Goal: Task Accomplishment & Management: Manage account settings

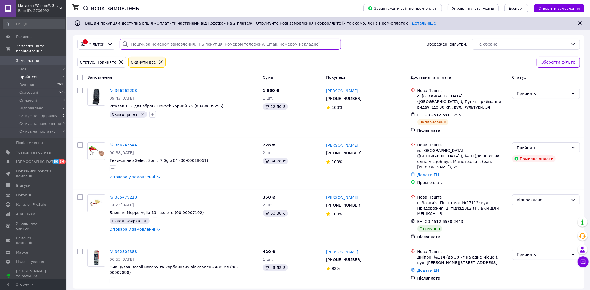
click at [165, 41] on input "search" at bounding box center [230, 44] width 221 height 11
paste input "366245544"
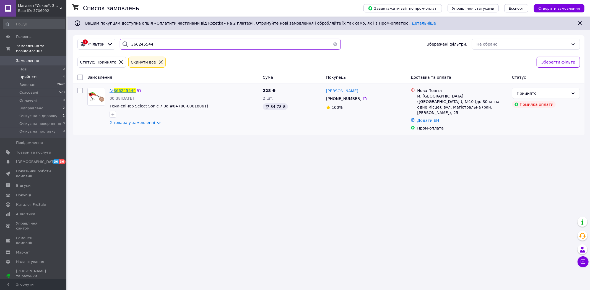
type input "366245544"
click at [123, 91] on span "366245544" at bounding box center [125, 90] width 22 height 4
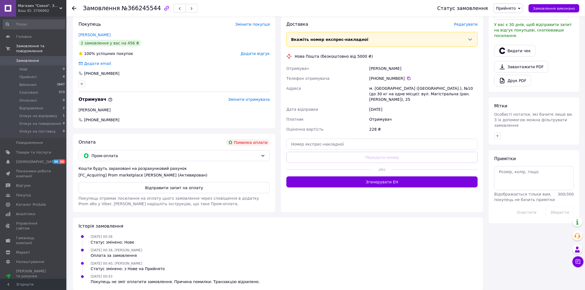
scroll to position [168, 0]
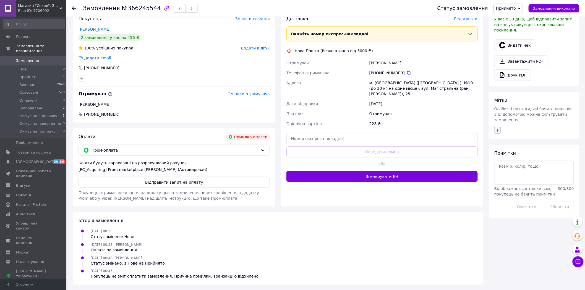
click at [500, 128] on icon "button" at bounding box center [497, 130] width 4 height 4
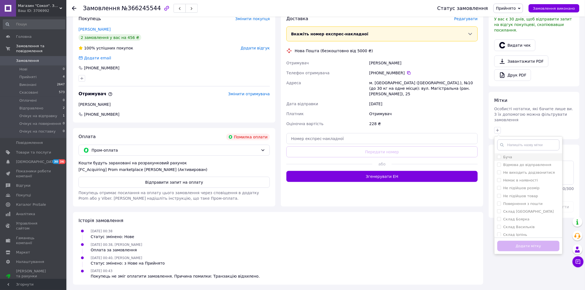
click at [504, 155] on label "Буча" at bounding box center [508, 157] width 9 height 4
checkbox input "true"
click at [518, 241] on button "Додати мітку" at bounding box center [528, 246] width 62 height 11
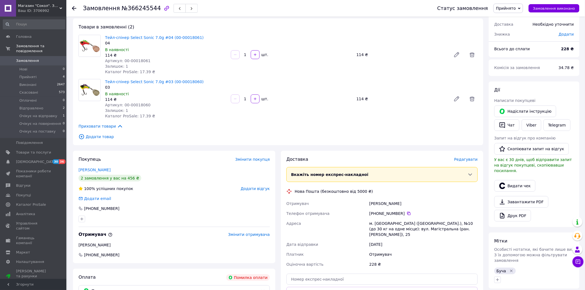
scroll to position [61, 0]
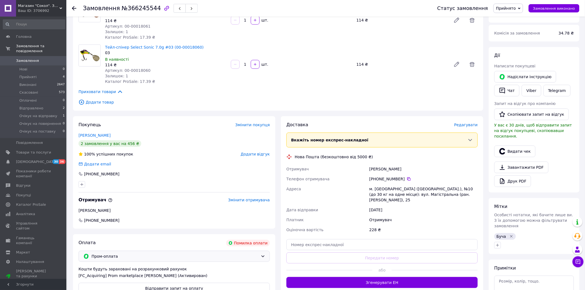
click at [263, 255] on icon at bounding box center [263, 256] width 4 height 4
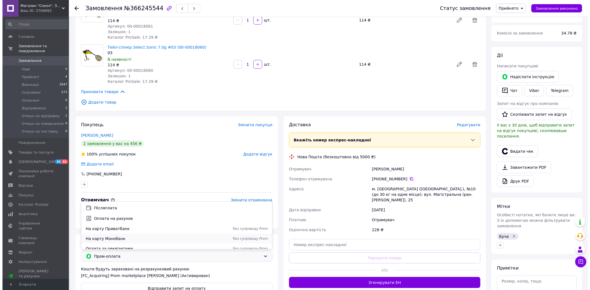
scroll to position [14, 0]
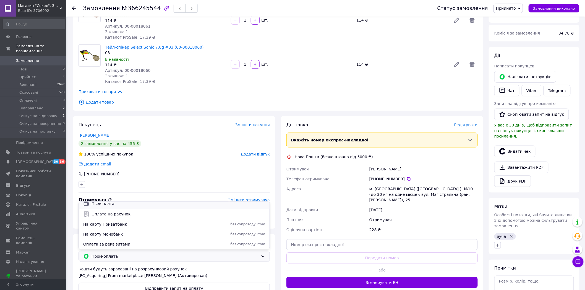
click at [125, 205] on span "Післяплата" at bounding box center [179, 204] width 174 height 6
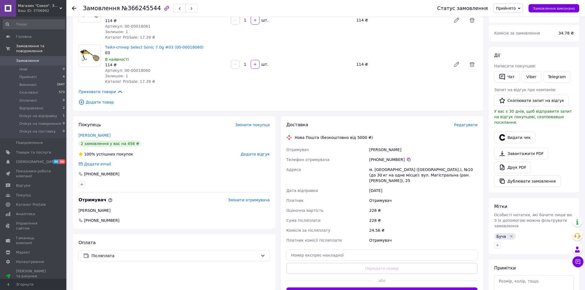
click at [470, 127] on span "Редагувати" at bounding box center [466, 125] width 24 height 4
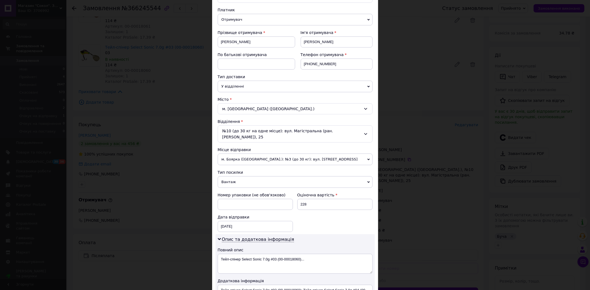
scroll to position [61, 0]
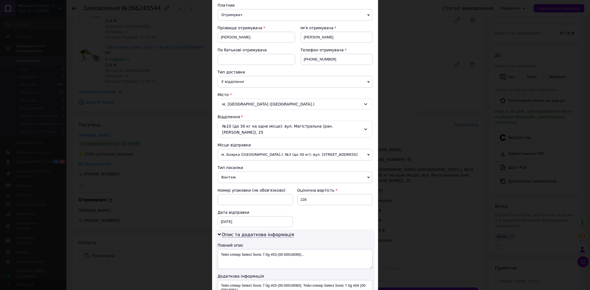
click at [274, 149] on span "м. Боярка ([GEOGRAPHIC_DATA].): №3 (до 30 кг): вул. [STREET_ADDRESS]" at bounding box center [295, 155] width 155 height 12
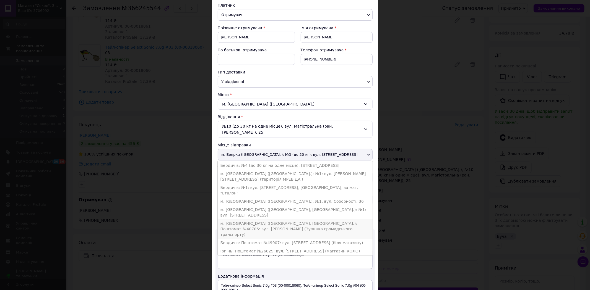
click at [260, 220] on li "м. [GEOGRAPHIC_DATA] ([GEOGRAPHIC_DATA], [GEOGRAPHIC_DATA].): Поштомат №40706: …" at bounding box center [295, 229] width 155 height 19
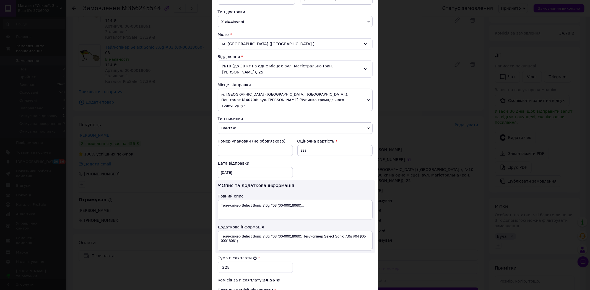
scroll to position [123, 0]
drag, startPoint x: 240, startPoint y: 192, endPoint x: 331, endPoint y: 194, distance: 90.7
click at [331, 199] on textarea "Тейл-спінер Select Sonic 7.0g #03 (00-00018060)..." at bounding box center [295, 209] width 155 height 20
type textarea "Тейл-спінер"
click at [300, 230] on textarea "Тейл-спінер Select Sonic 7.0g #03 (00-00018060); Тейл-спінер Select Sonic 7.0g …" at bounding box center [295, 240] width 155 height 20
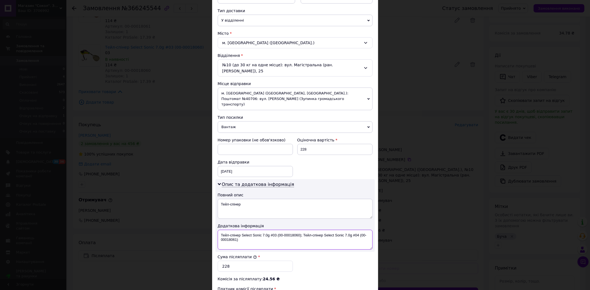
click at [300, 230] on textarea "Тейл-спінер Select Sonic 7.0g #03 (00-00018060); Тейл-спінер Select Sonic 7.0g …" at bounding box center [295, 240] width 155 height 20
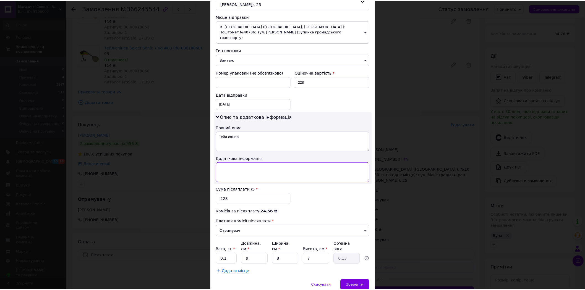
scroll to position [200, 0]
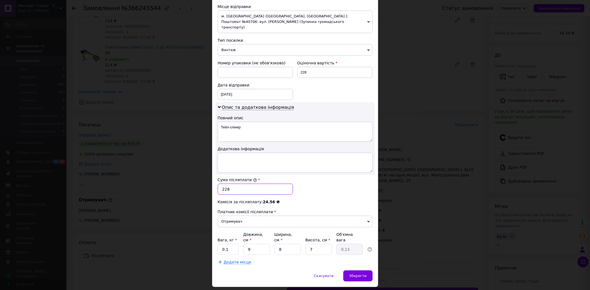
drag, startPoint x: 224, startPoint y: 183, endPoint x: 220, endPoint y: 182, distance: 4.2
click at [220, 184] on input "228" at bounding box center [255, 189] width 75 height 11
type input "28"
click at [228, 244] on input "0.1" at bounding box center [228, 249] width 21 height 11
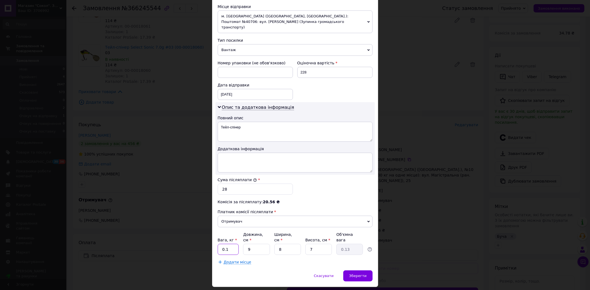
click at [228, 244] on input "0.1" at bounding box center [228, 249] width 21 height 11
click at [226, 244] on input "0.1" at bounding box center [228, 249] width 21 height 11
drag, startPoint x: 225, startPoint y: 233, endPoint x: 234, endPoint y: 234, distance: 9.1
click at [234, 244] on input "0.1" at bounding box center [228, 249] width 21 height 11
type input "0.5"
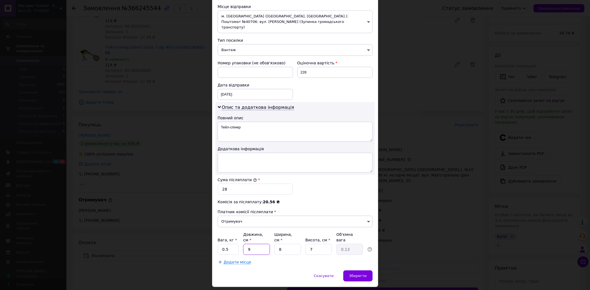
click at [249, 244] on input "9" at bounding box center [256, 249] width 27 height 11
type input "1"
type input "0.1"
type input "15"
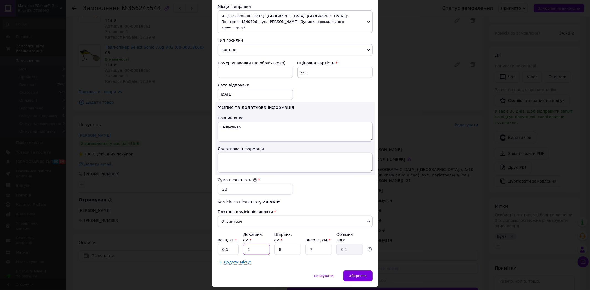
type input "0.21"
type input "15"
click at [284, 244] on input "8" at bounding box center [287, 249] width 27 height 11
type input "1"
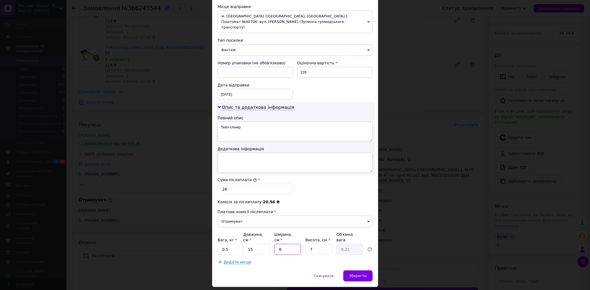
type input "0.1"
type input "10"
type input "0.26"
type input "10"
click at [319, 244] on input "7" at bounding box center [318, 249] width 27 height 11
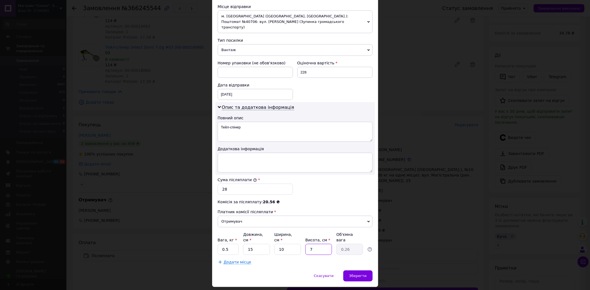
click at [319, 244] on input "7" at bounding box center [318, 249] width 27 height 11
type input "1"
type input "0.1"
type input "10"
type input "0.38"
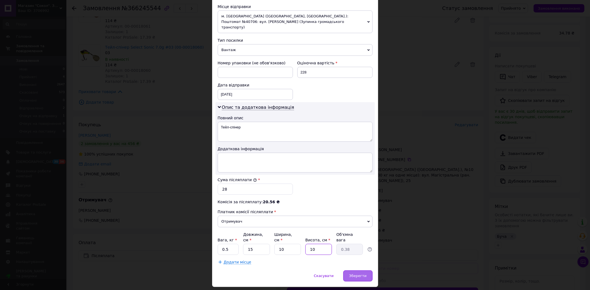
type input "10"
click at [364, 271] on div "Зберегти" at bounding box center [357, 276] width 29 height 11
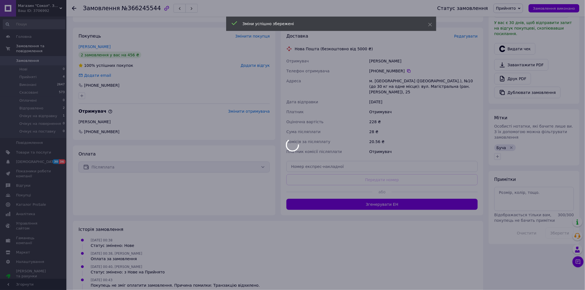
scroll to position [153, 0]
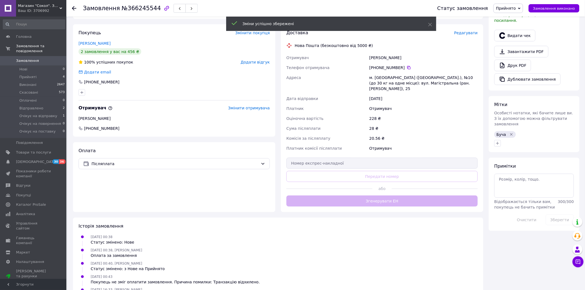
click at [395, 196] on button "Згенерувати ЕН" at bounding box center [381, 201] width 191 height 11
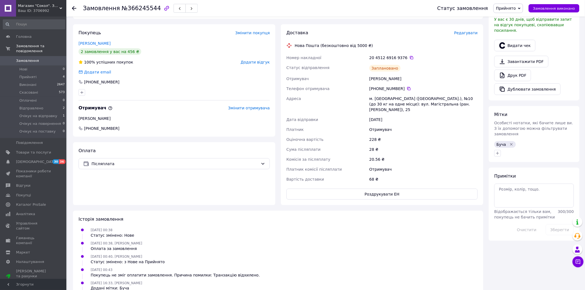
click at [40, 60] on link "Замовлення 0" at bounding box center [34, 60] width 68 height 9
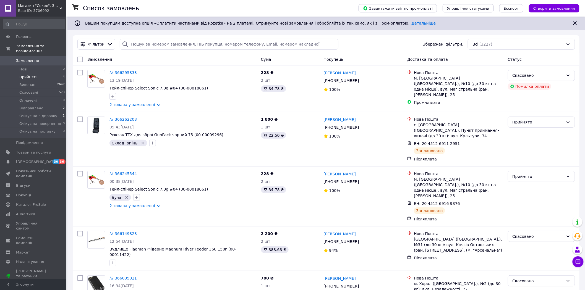
click at [56, 73] on li "Прийняті 4" at bounding box center [34, 77] width 68 height 8
